Goal: Transaction & Acquisition: Subscribe to service/newsletter

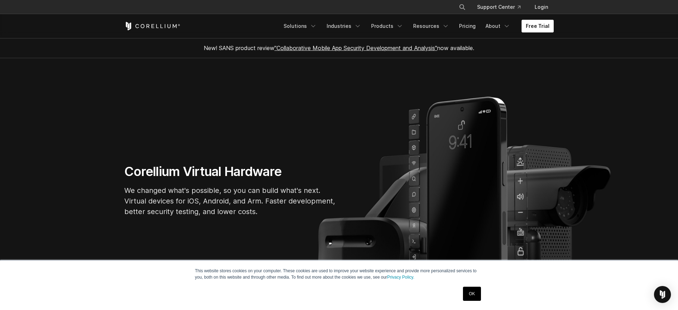
click at [537, 29] on link "Free Trial" at bounding box center [538, 26] width 32 height 13
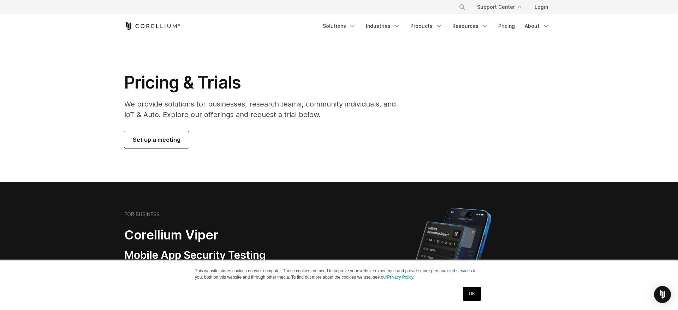
click at [170, 137] on span "Set up a meeting" at bounding box center [157, 140] width 48 height 8
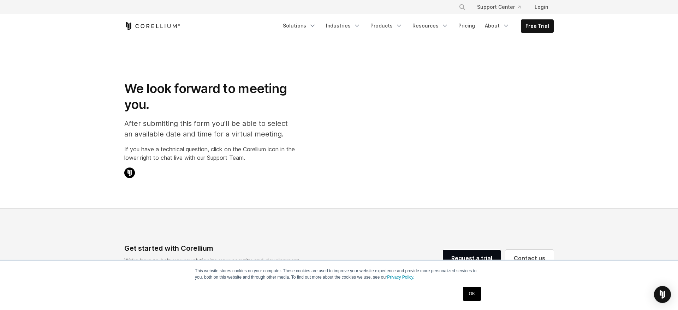
select select "**"
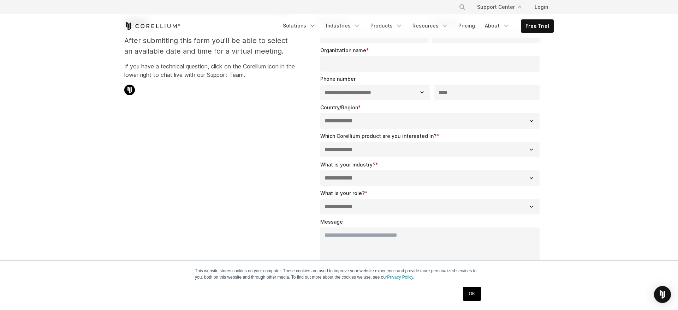
scroll to position [96, 0]
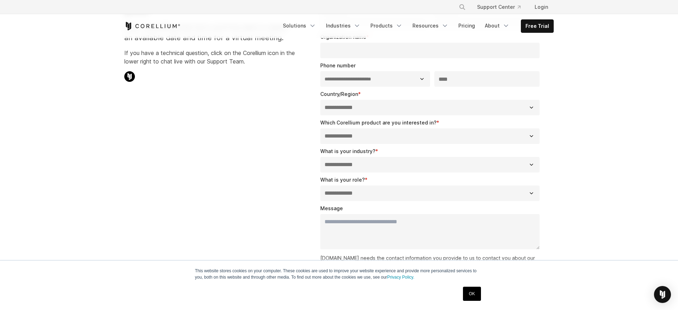
click at [471, 296] on link "OK" at bounding box center [472, 294] width 18 height 14
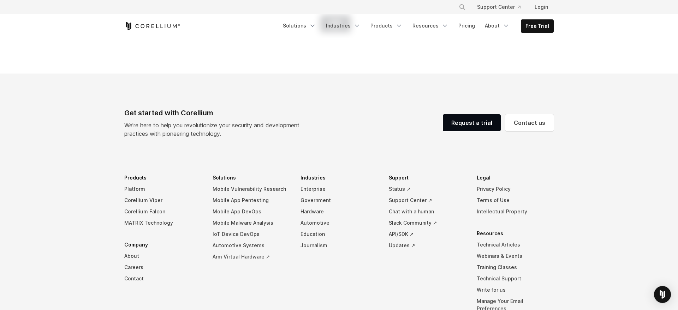
scroll to position [385, 0]
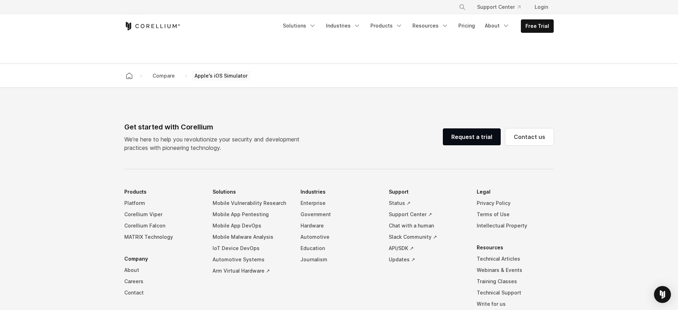
scroll to position [718, 0]
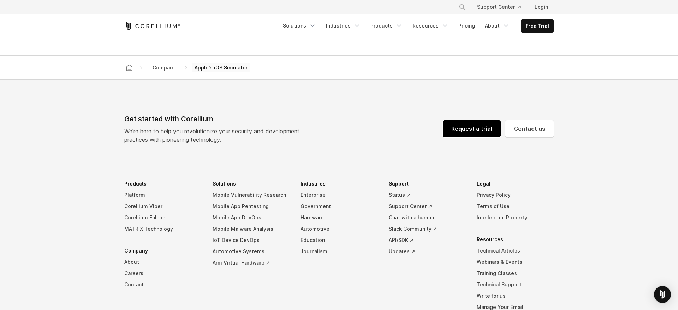
click at [476, 137] on link "Request a trial" at bounding box center [472, 128] width 58 height 17
